Goal: Transaction & Acquisition: Book appointment/travel/reservation

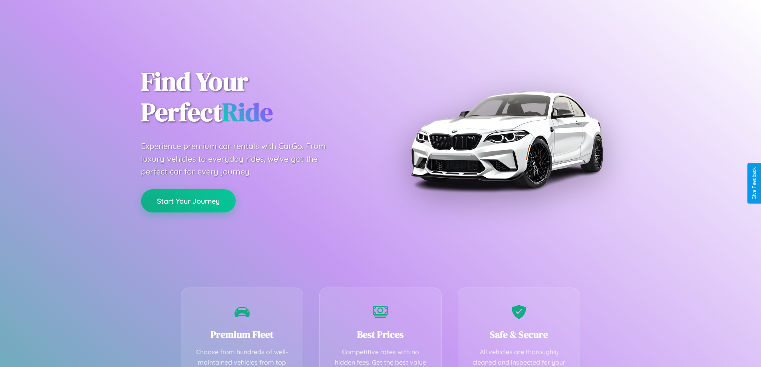
click at [188, 201] on button "Start Your Journey" at bounding box center [188, 200] width 95 height 23
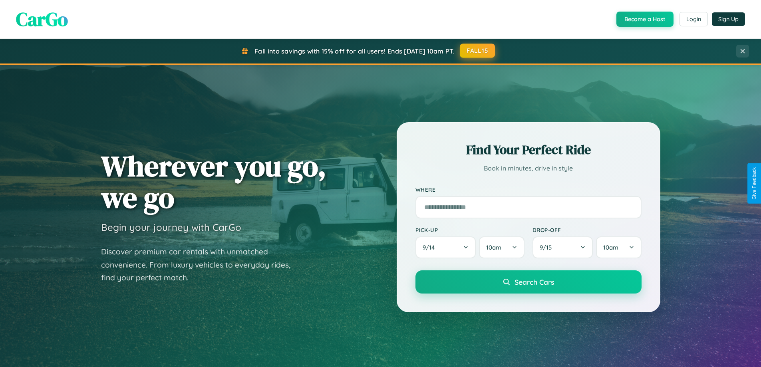
click at [478, 51] on button "FALL15" at bounding box center [477, 51] width 35 height 14
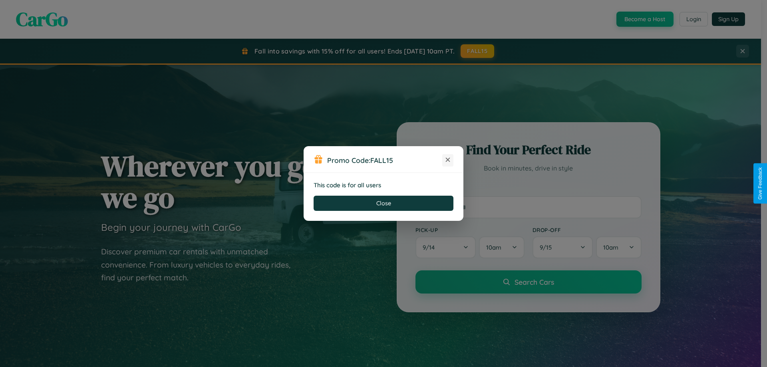
click at [448, 160] on icon at bounding box center [448, 160] width 8 height 8
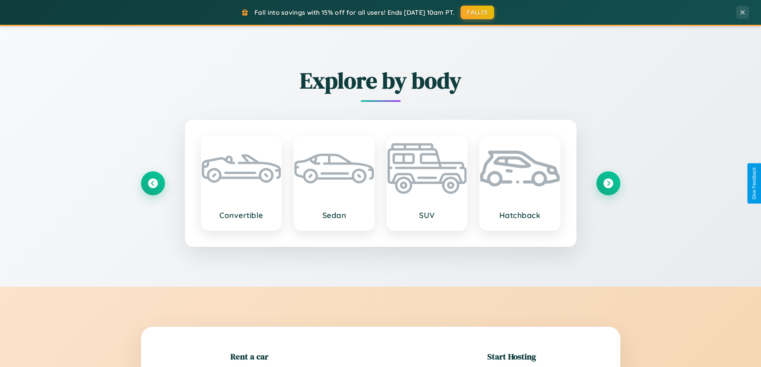
scroll to position [173, 0]
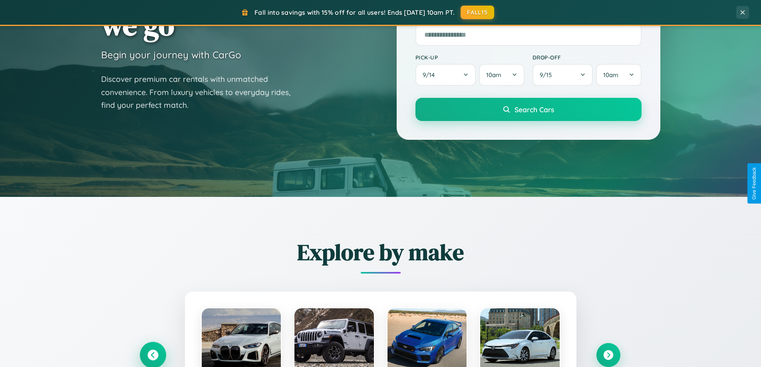
click at [153, 355] on icon at bounding box center [152, 355] width 11 height 11
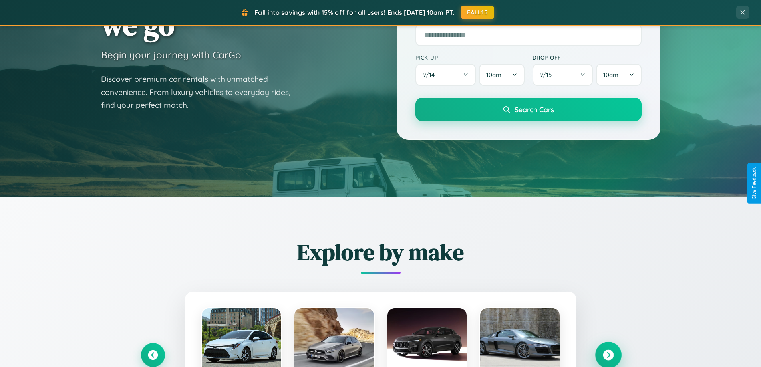
click at [608, 355] on icon at bounding box center [608, 355] width 11 height 11
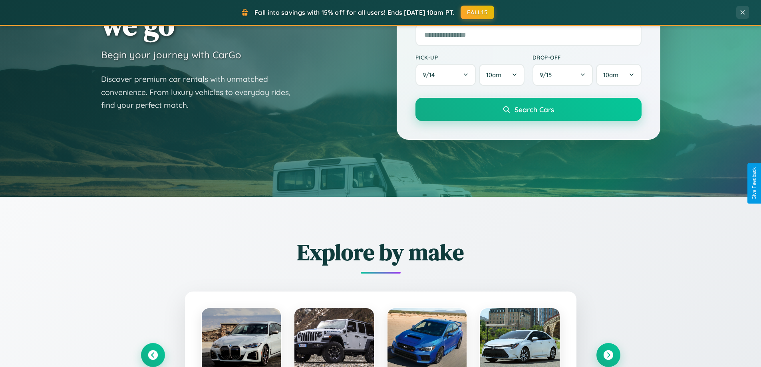
scroll to position [799, 0]
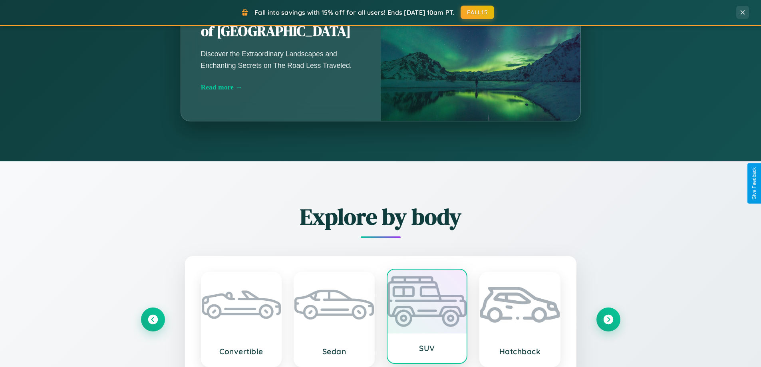
click at [427, 319] on div at bounding box center [426, 302] width 79 height 64
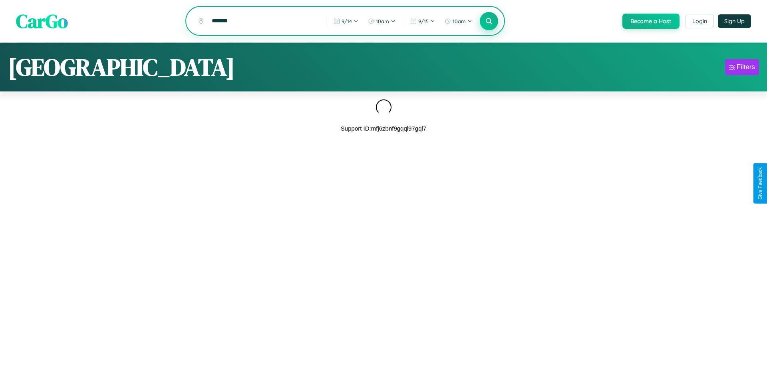
click at [488, 22] on icon at bounding box center [489, 21] width 8 height 8
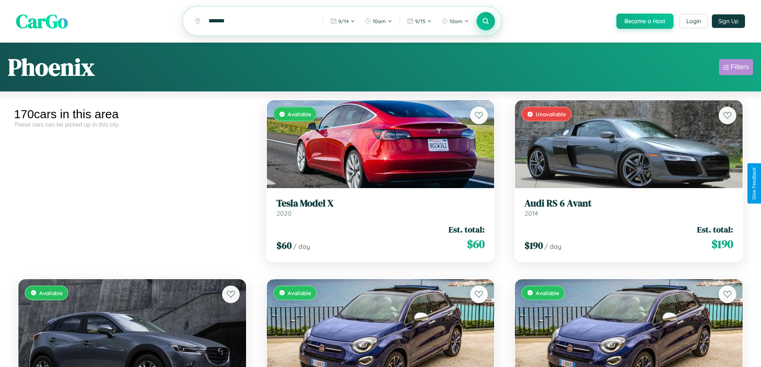
click at [736, 68] on div "Filters" at bounding box center [739, 67] width 18 height 8
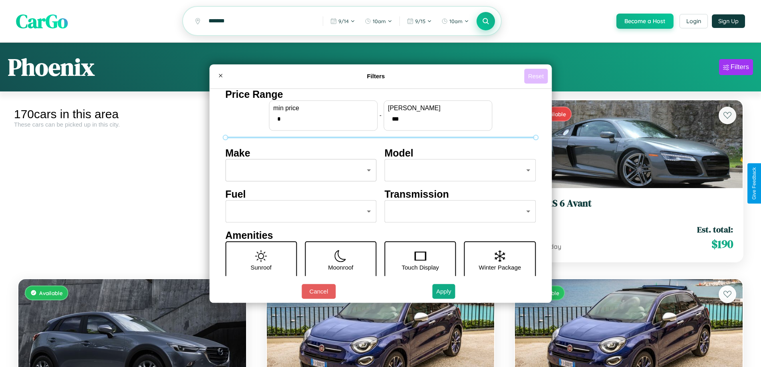
click at [537, 76] on button "Reset" at bounding box center [536, 76] width 24 height 15
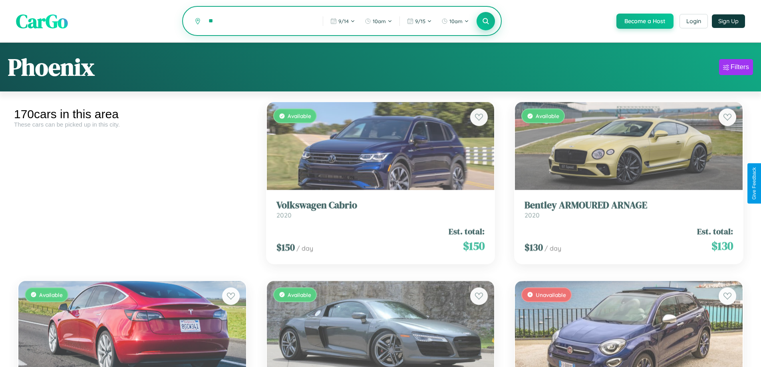
type input "*"
type input "*********"
click at [485, 22] on icon at bounding box center [486, 21] width 8 height 8
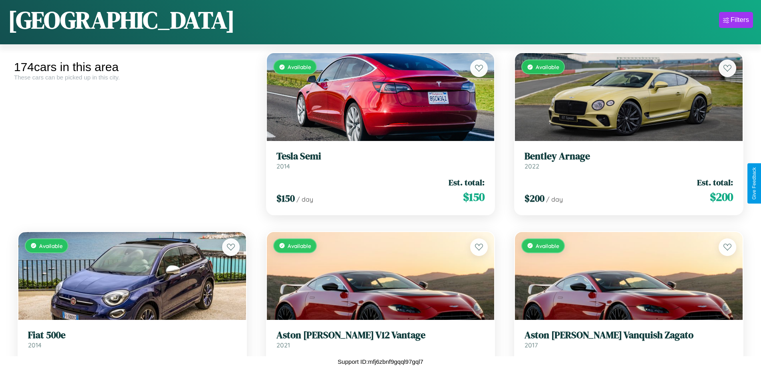
scroll to position [10127, 0]
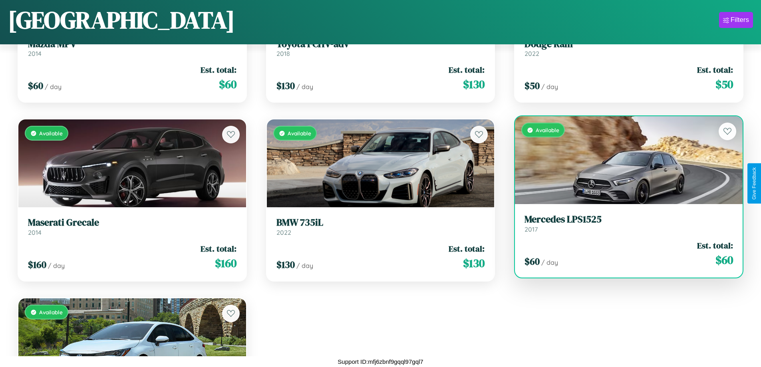
click at [623, 225] on link "Mercedes LPS1525 2017" at bounding box center [628, 224] width 208 height 20
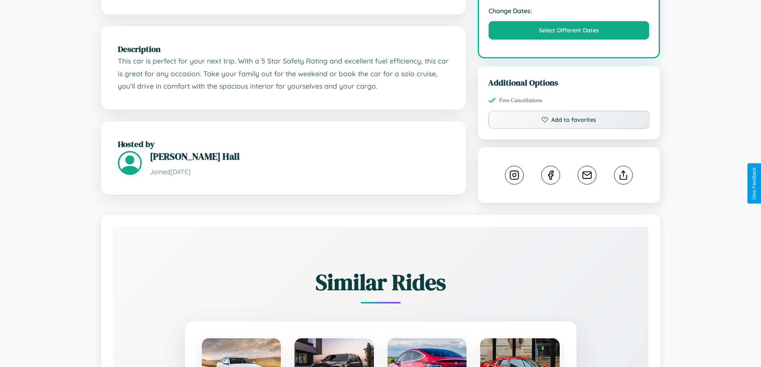
scroll to position [270, 0]
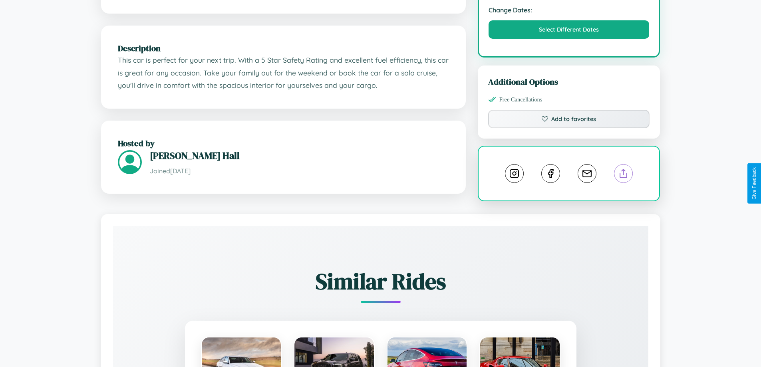
click at [623, 175] on line at bounding box center [623, 172] width 0 height 6
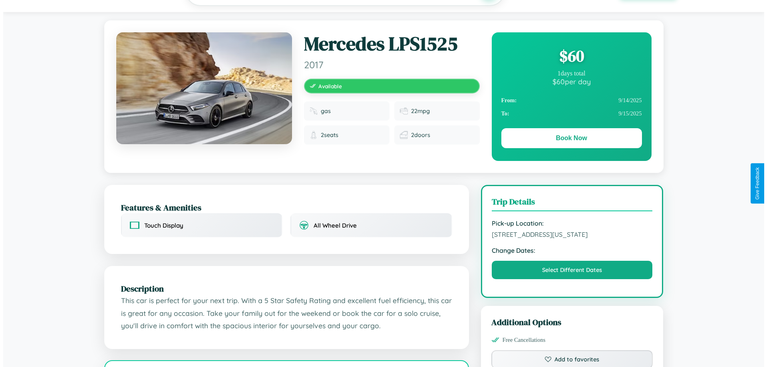
scroll to position [0, 0]
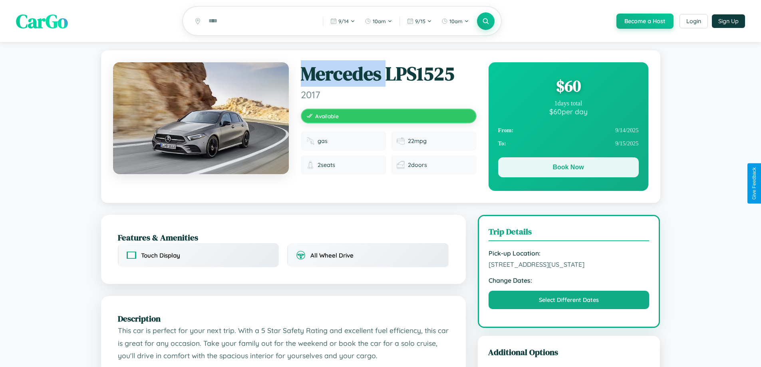
click at [568, 169] on button "Book Now" at bounding box center [568, 167] width 141 height 20
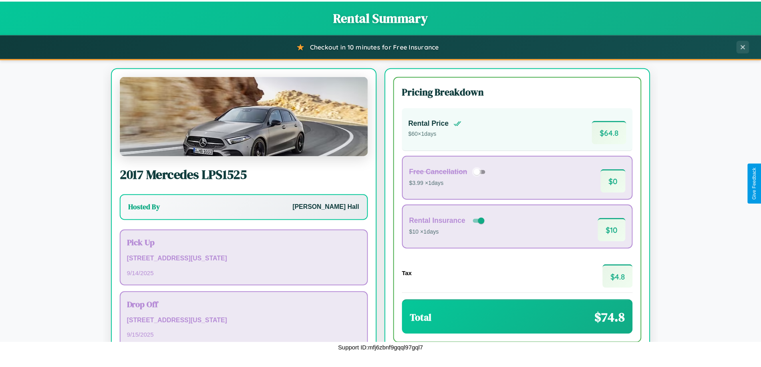
scroll to position [55, 0]
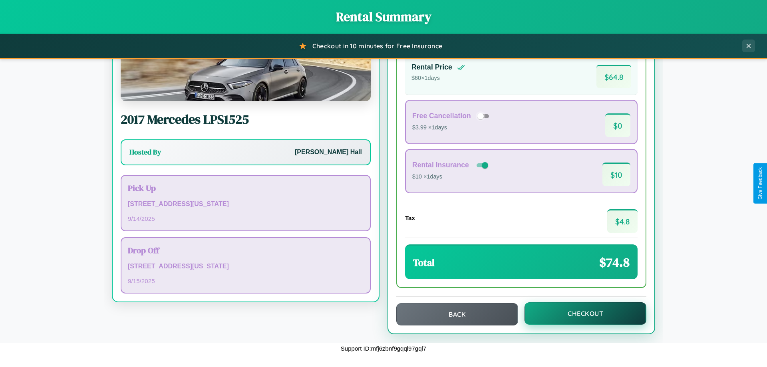
click at [580, 313] on button "Checkout" at bounding box center [585, 313] width 122 height 22
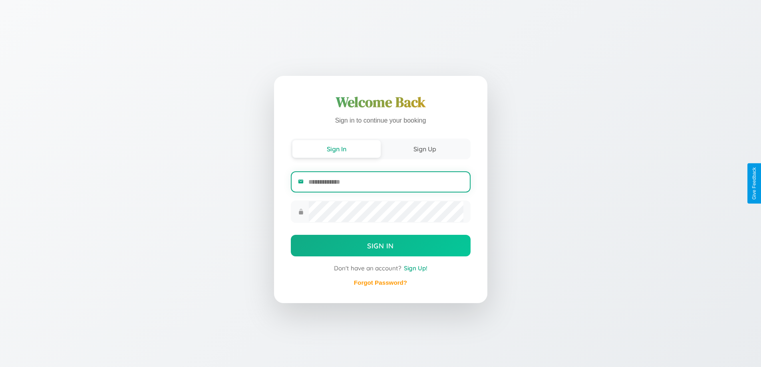
click at [385, 183] on input "email" at bounding box center [385, 182] width 155 height 20
type input "**********"
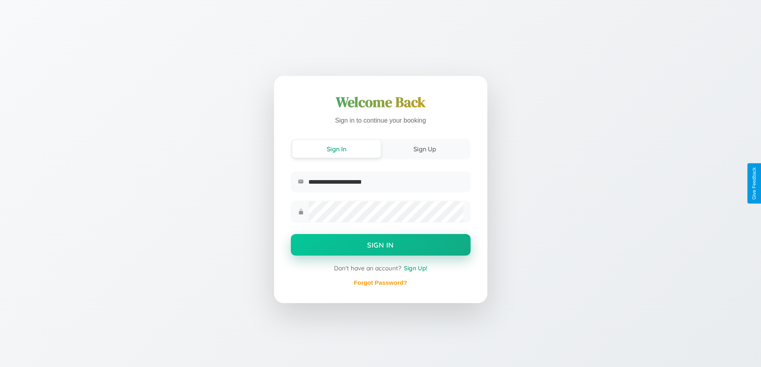
click at [380, 246] on button "Sign In" at bounding box center [381, 245] width 180 height 22
